Goal: Book appointment/travel/reservation

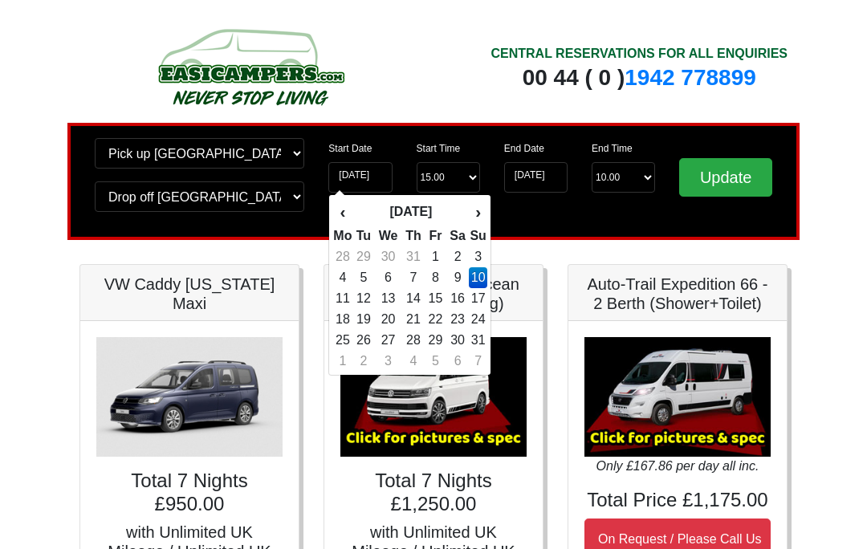
click at [370, 338] on td "26" at bounding box center [363, 340] width 22 height 21
type input "[DATE]"
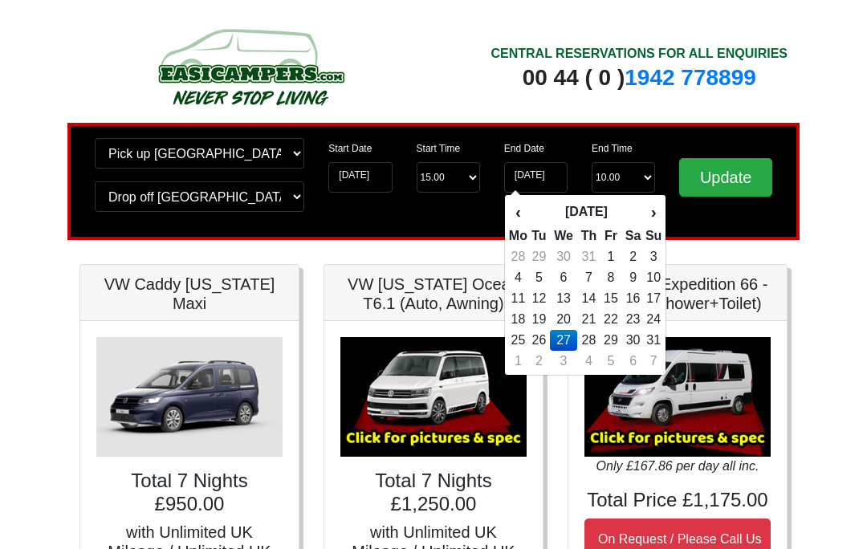
click at [637, 340] on td "30" at bounding box center [632, 340] width 23 height 21
type input "[DATE]"
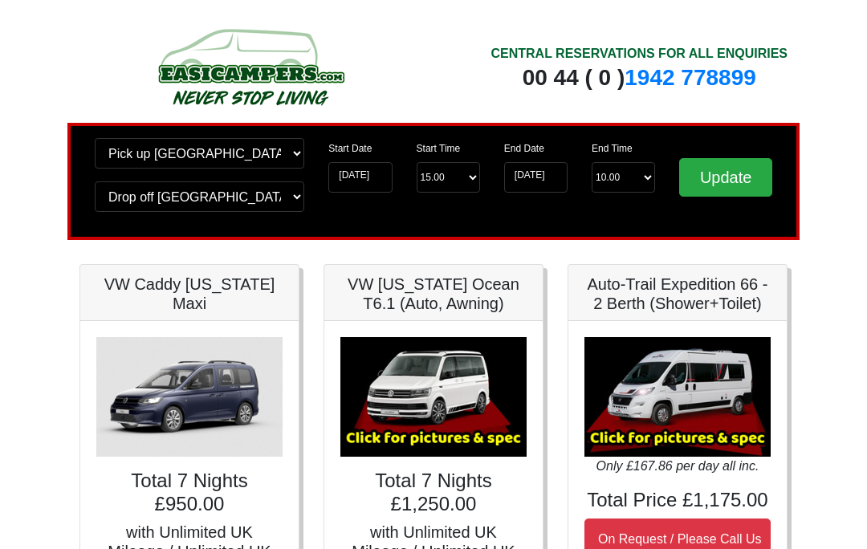
click at [738, 169] on input "Update" at bounding box center [725, 177] width 93 height 39
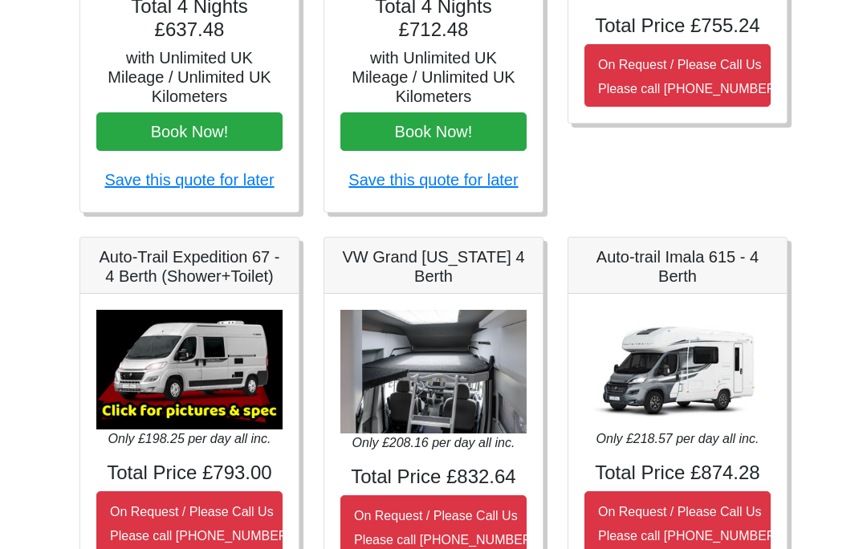
scroll to position [474, 0]
click at [450, 267] on h5 "VW Grand [US_STATE] 4 Berth" at bounding box center [433, 267] width 186 height 39
click at [454, 385] on img at bounding box center [433, 373] width 186 height 124
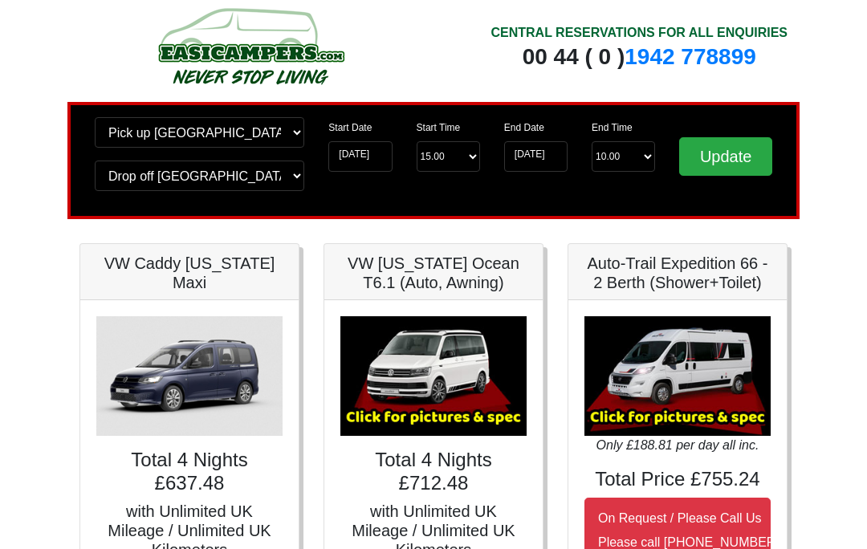
scroll to position [0, 0]
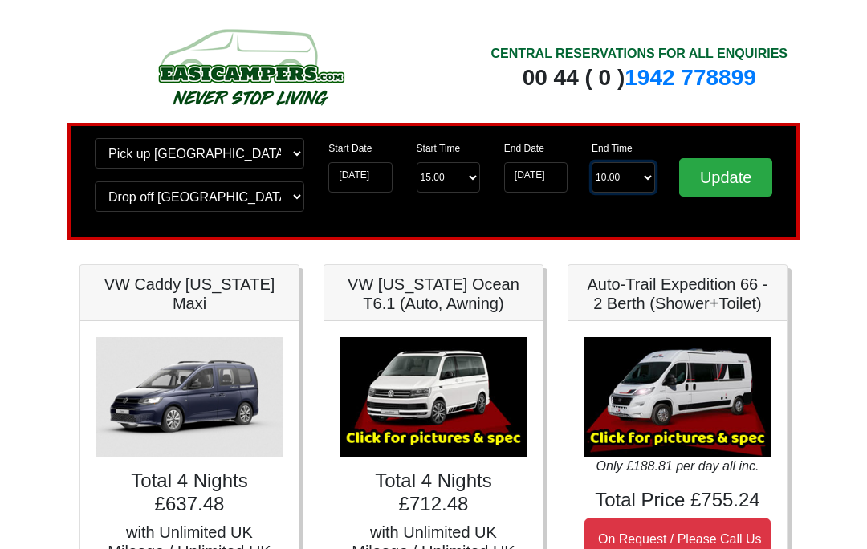
click at [634, 181] on select "End Time 10.00 -------- 08.00 am 09.00 am 10.00 am 11.00 am (Sunday Only)" at bounding box center [623, 177] width 63 height 31
click at [544, 176] on input "[DATE]" at bounding box center [535, 177] width 63 height 31
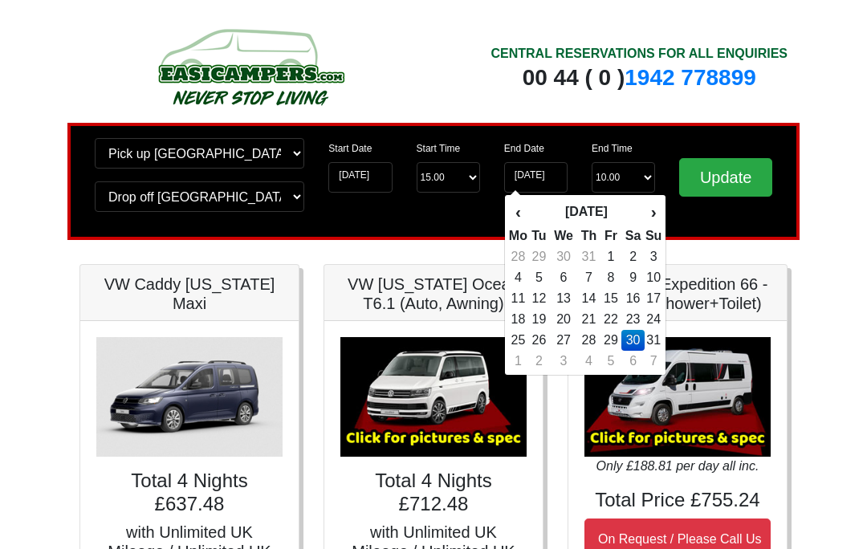
click at [614, 342] on td "29" at bounding box center [612, 340] width 22 height 21
type input "[DATE]"
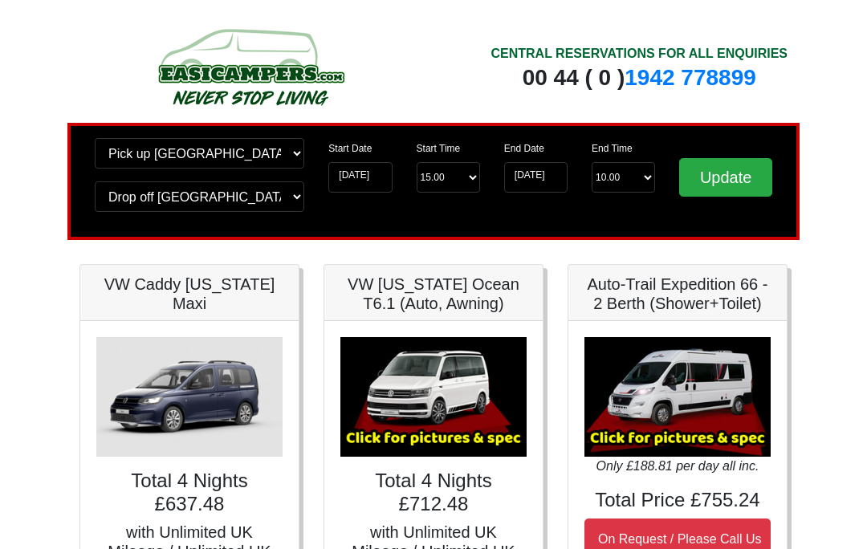
click at [740, 180] on input "Update" at bounding box center [725, 177] width 93 height 39
click at [547, 173] on input "29-08-2025" at bounding box center [535, 177] width 63 height 31
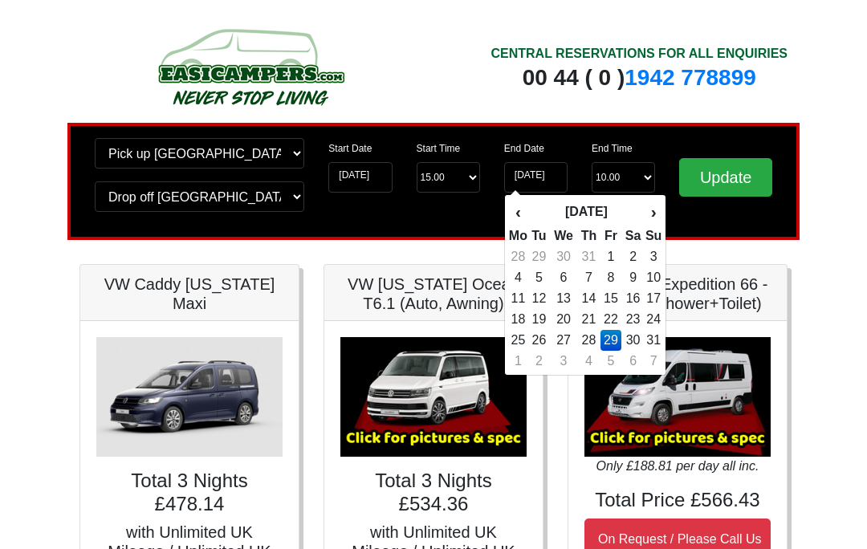
click at [595, 340] on td "28" at bounding box center [588, 340] width 23 height 21
type input "[DATE]"
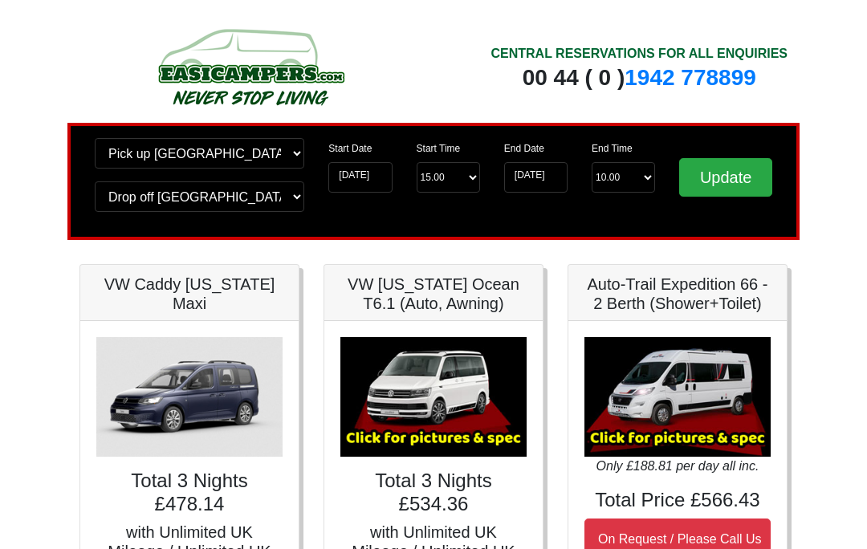
click at [733, 172] on input "Update" at bounding box center [725, 177] width 93 height 39
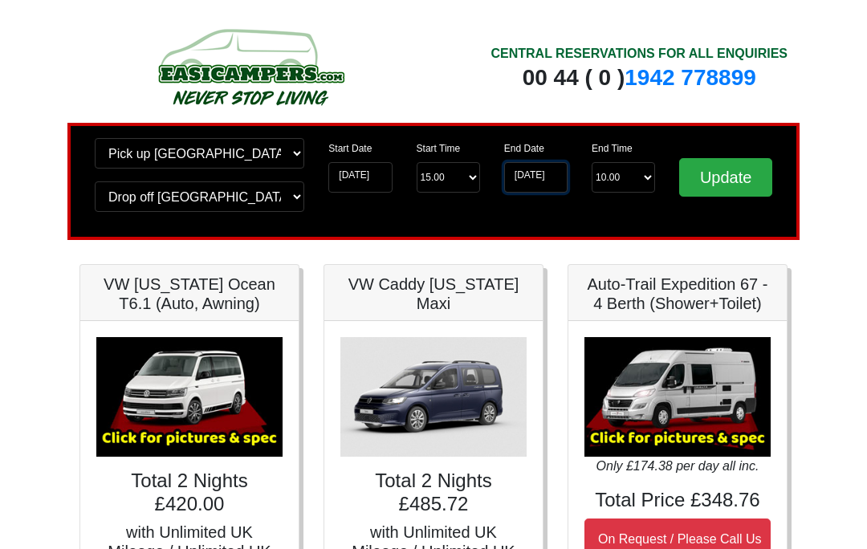
click at [552, 181] on input "[DATE]" at bounding box center [535, 177] width 63 height 31
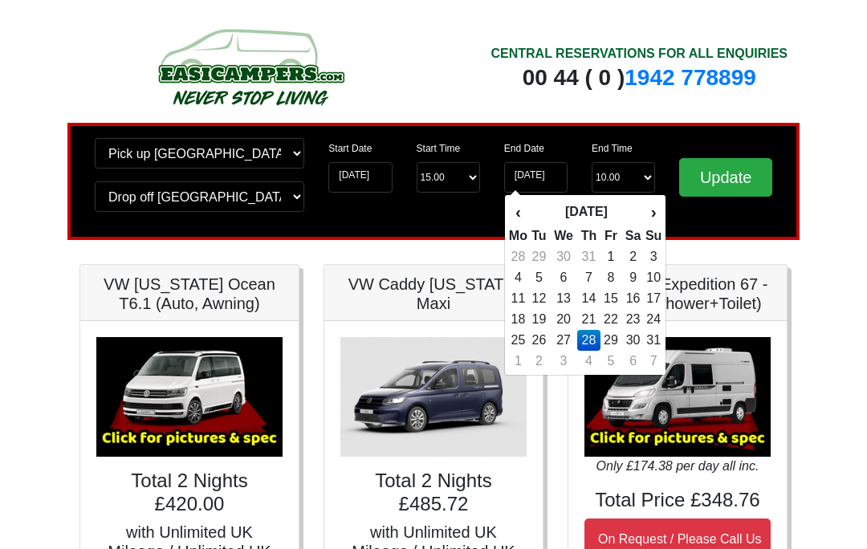
click at [638, 342] on td "30" at bounding box center [632, 340] width 23 height 21
type input "30-08-2025"
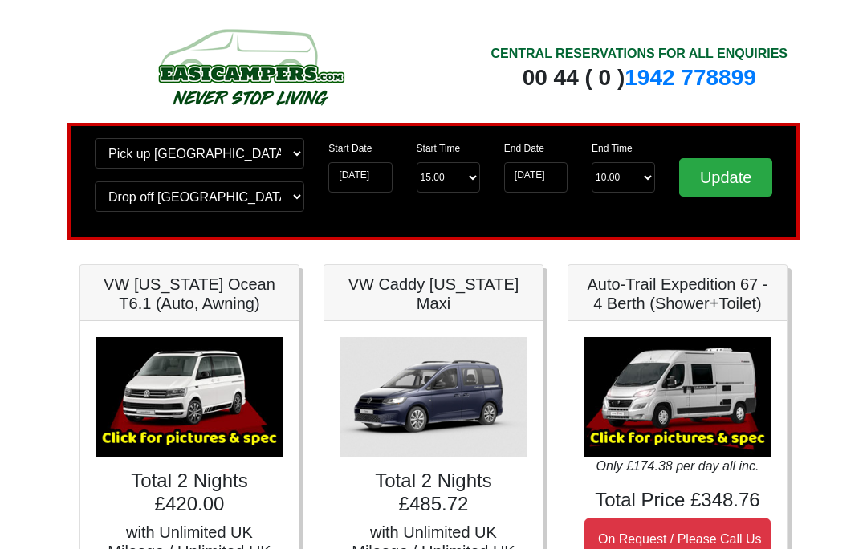
click at [739, 179] on input "Update" at bounding box center [725, 177] width 93 height 39
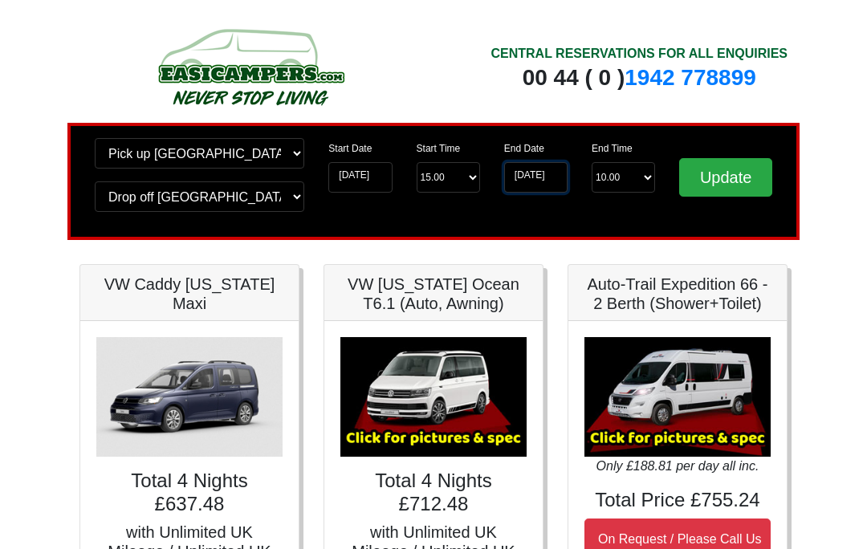
click at [540, 173] on input "30-08-2025" at bounding box center [535, 177] width 63 height 31
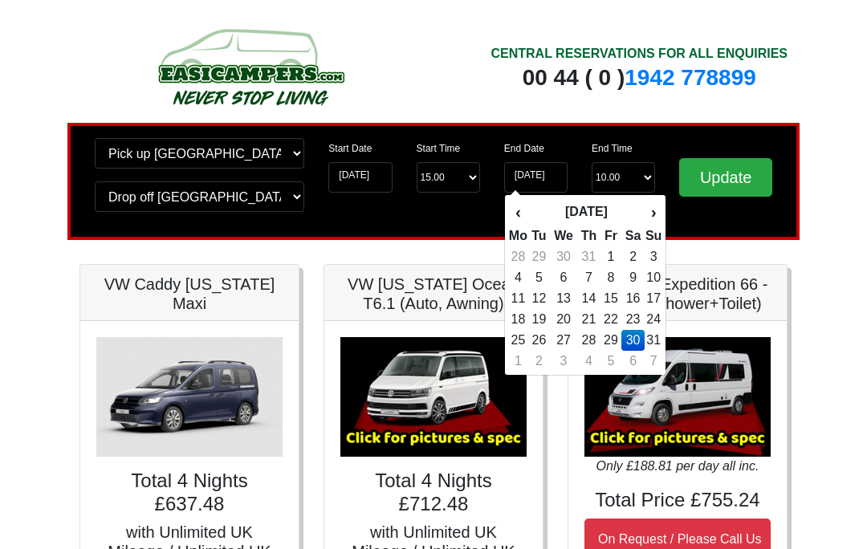
click at [615, 344] on td "29" at bounding box center [612, 340] width 22 height 21
type input "[DATE]"
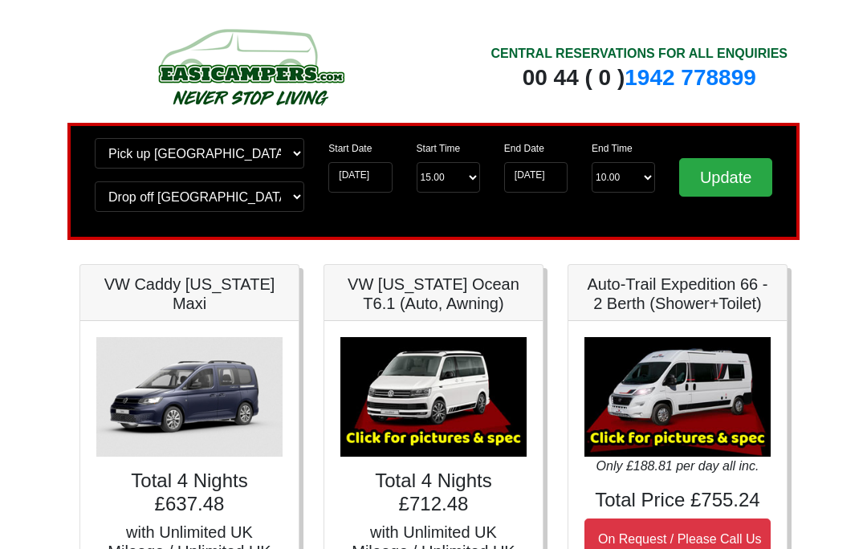
click at [731, 181] on input "Update" at bounding box center [725, 177] width 93 height 39
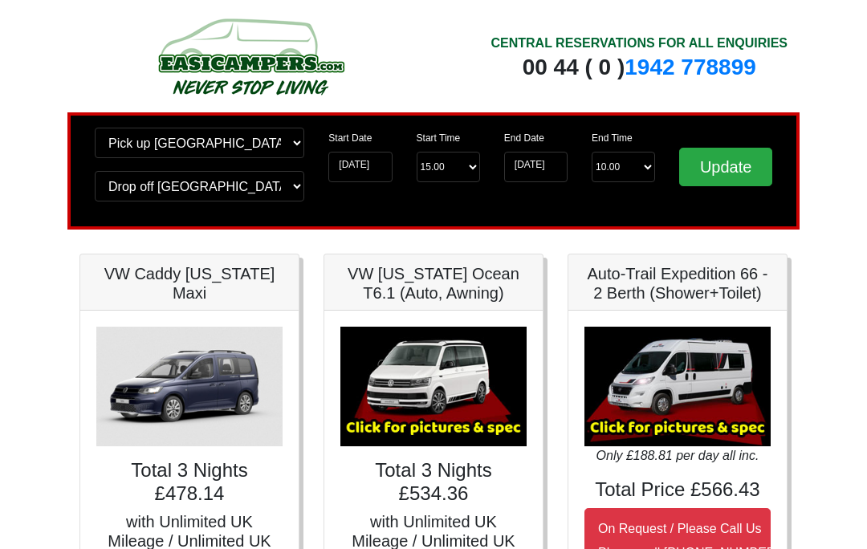
scroll to position [11, 0]
